Goal: Communication & Community: Answer question/provide support

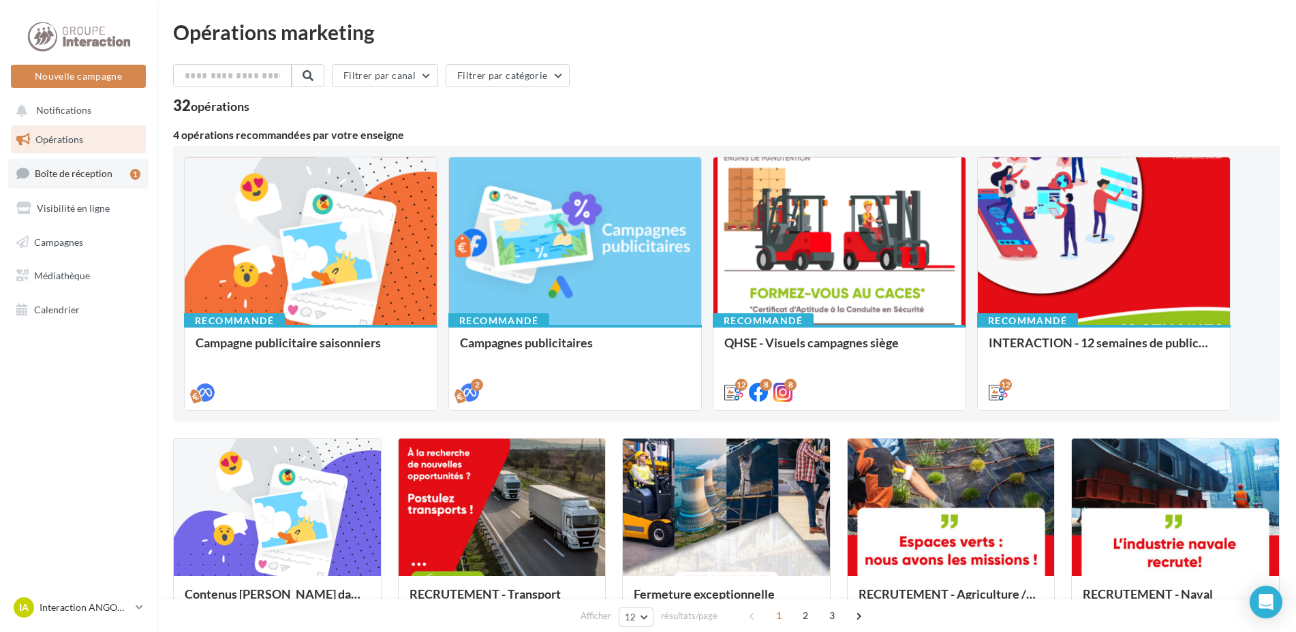
click at [89, 167] on link "Boîte de réception 1" at bounding box center [78, 173] width 140 height 29
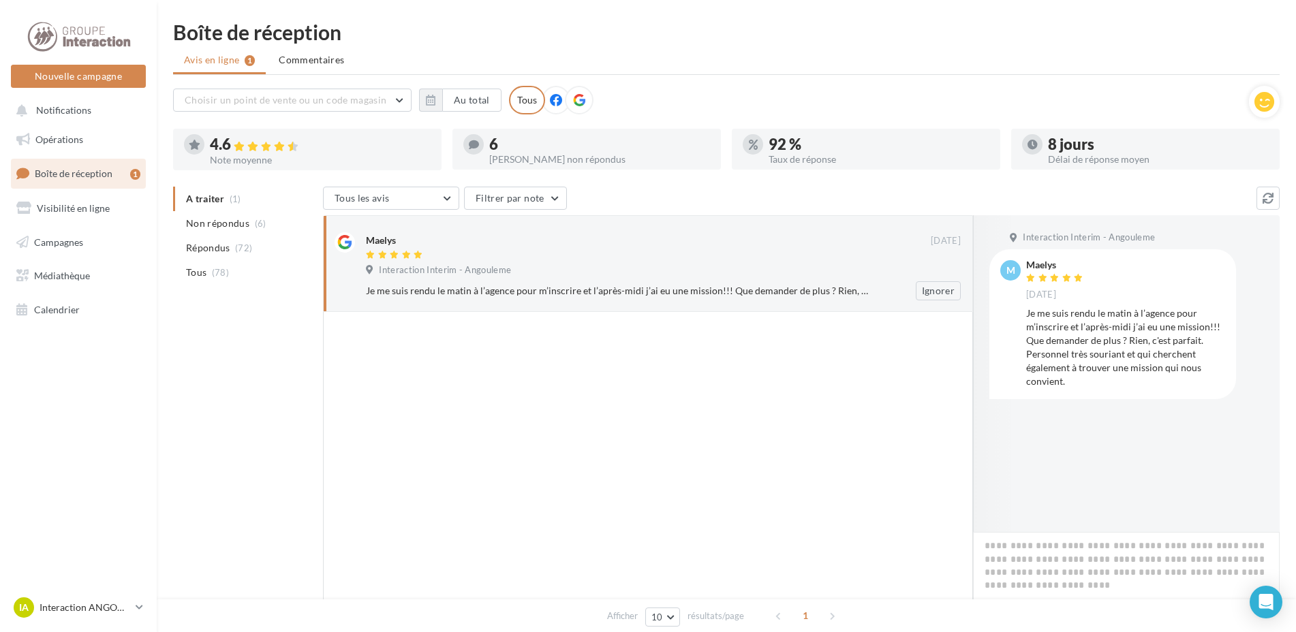
click at [815, 286] on div "Je me suis rendu le matin à l’agence pour m’inscrire et l’après-midi j’ai eu un…" at bounding box center [619, 291] width 506 height 14
click at [89, 134] on link "Opérations" at bounding box center [78, 139] width 140 height 29
